Goal: Task Accomplishment & Management: Manage account settings

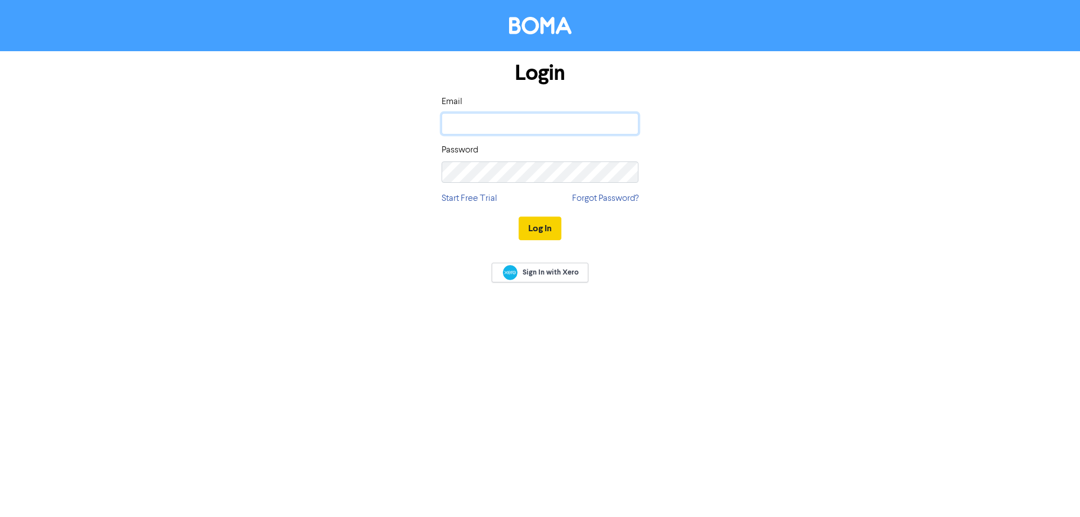
type input "[PERSON_NAME][EMAIL_ADDRESS][DOMAIN_NAME]"
click at [541, 220] on button "Log In" at bounding box center [539, 228] width 43 height 24
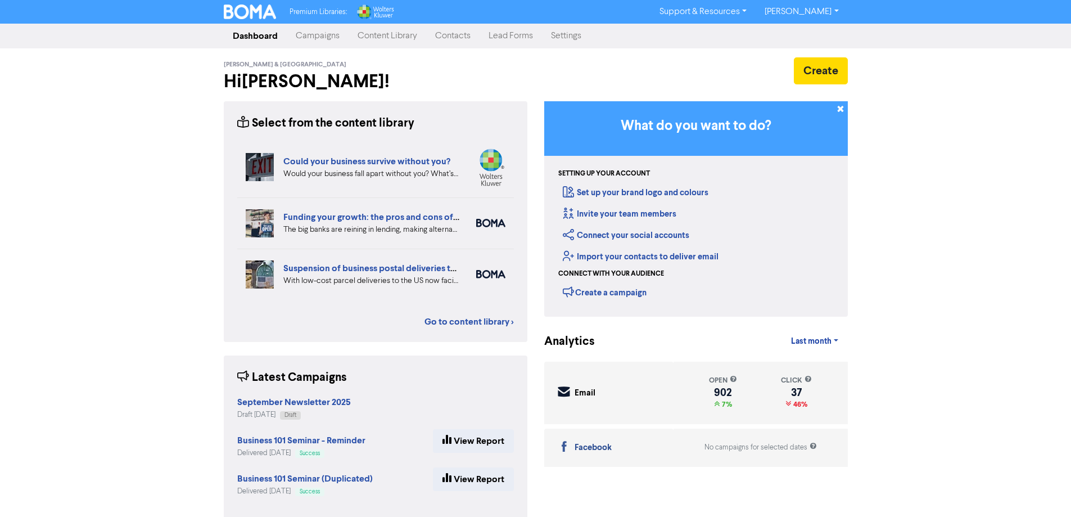
click at [317, 35] on link "Campaigns" at bounding box center [318, 36] width 62 height 22
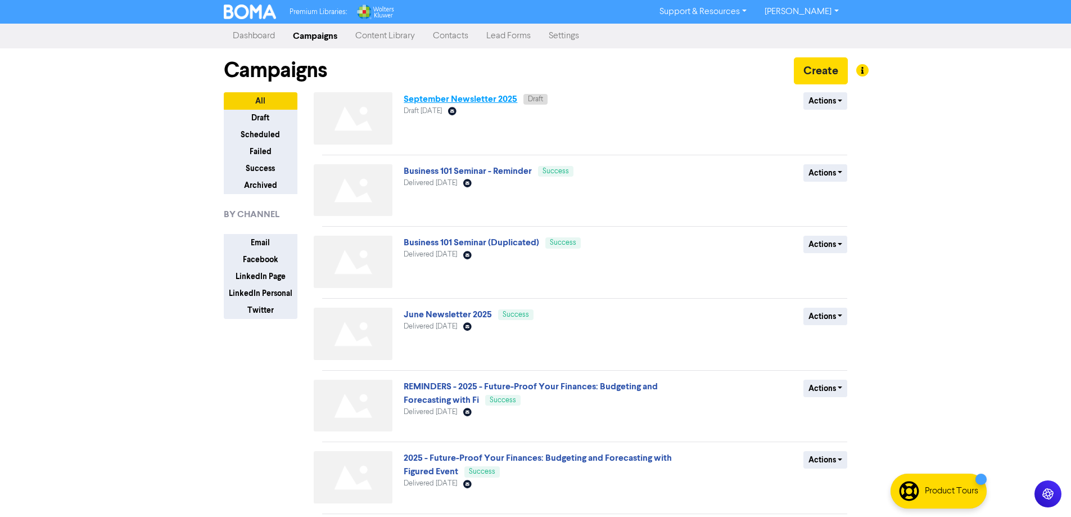
click at [435, 98] on link "September Newsletter 2025" at bounding box center [461, 98] width 114 height 11
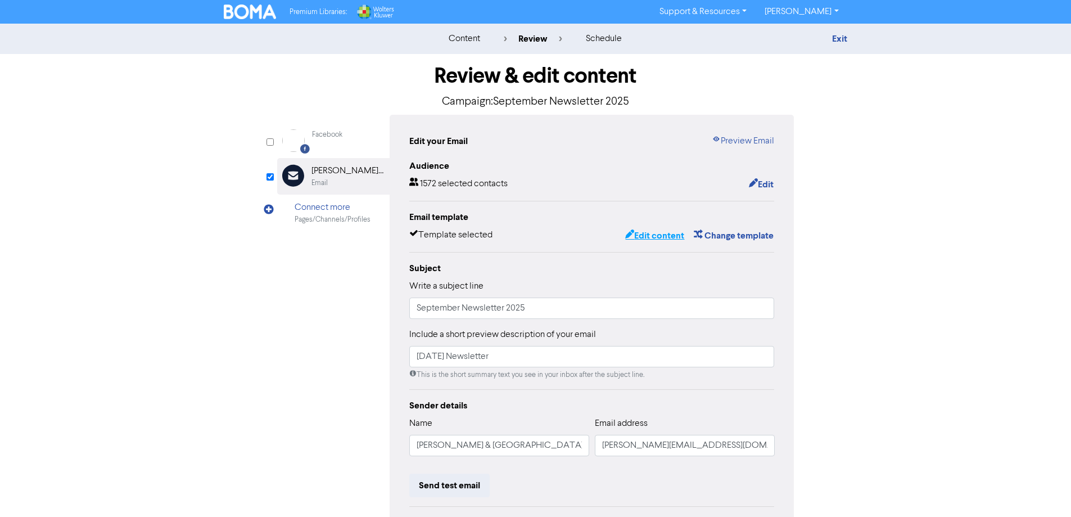
click at [661, 237] on button "Edit content" at bounding box center [655, 235] width 60 height 15
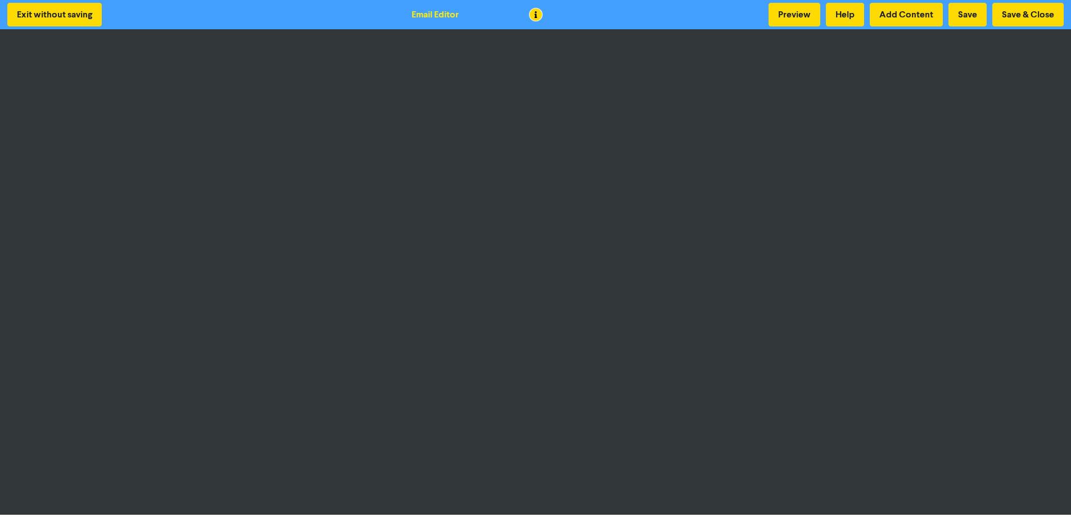
scroll to position [1, 0]
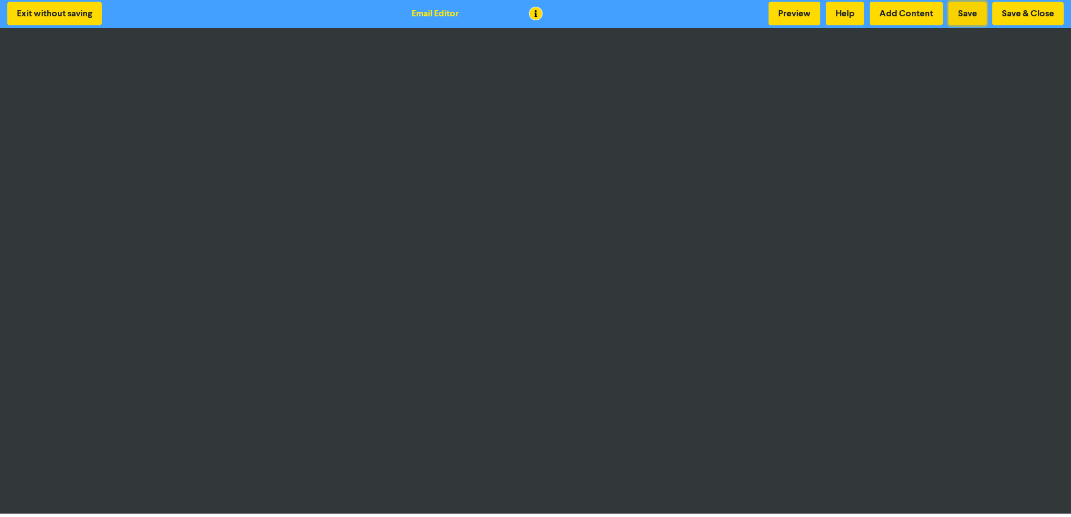
click at [960, 16] on button "Save" at bounding box center [968, 14] width 38 height 24
click at [1013, 11] on button "Save & Close" at bounding box center [1027, 14] width 71 height 24
